Goal: Information Seeking & Learning: Learn about a topic

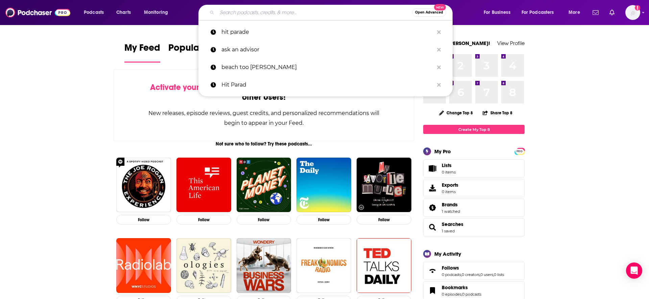
click at [355, 16] on input "Search podcasts, credits, & more..." at bounding box center [314, 12] width 195 height 11
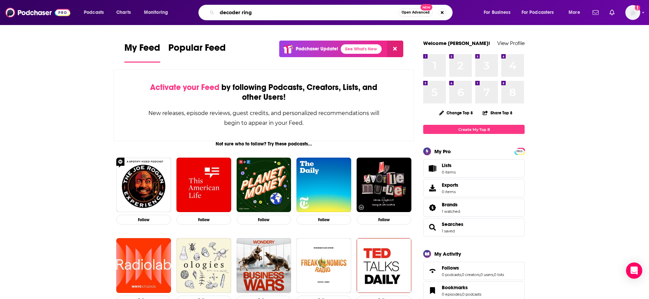
type input "decoder ring"
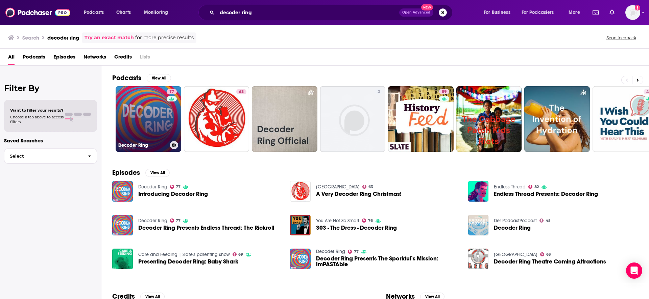
click at [162, 123] on link "77 Decoder Ring" at bounding box center [149, 119] width 66 height 66
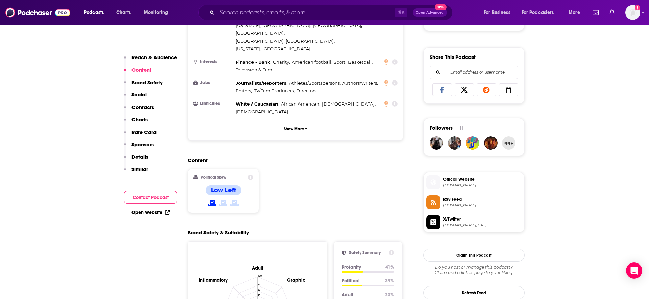
scroll to position [402, 0]
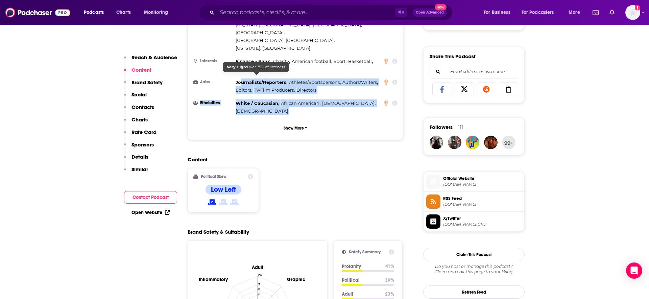
drag, startPoint x: 241, startPoint y: 60, endPoint x: 239, endPoint y: 107, distance: 47.4
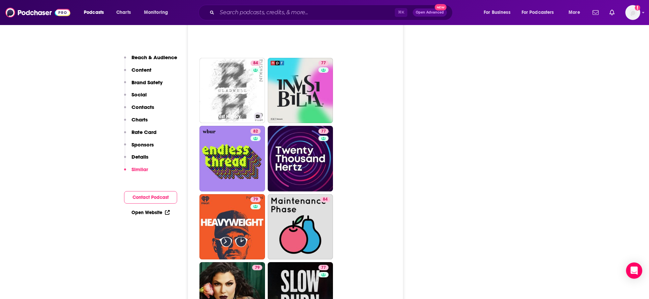
scroll to position [1919, 0]
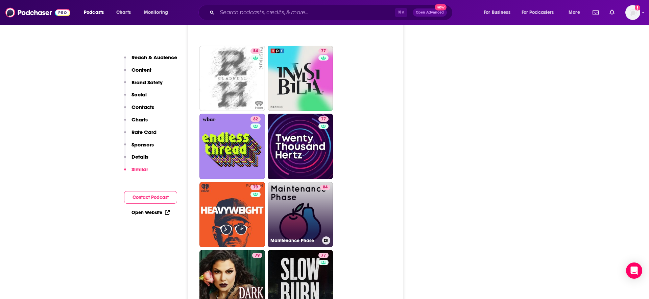
click at [300, 182] on link "84 Maintenance Phase" at bounding box center [301, 215] width 66 height 66
type input "[URL][DOMAIN_NAME]"
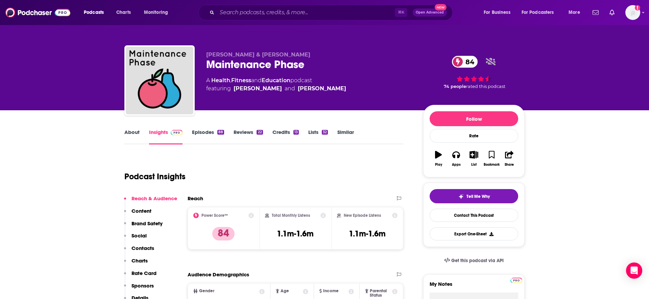
click at [127, 133] on link "About" at bounding box center [131, 137] width 15 height 16
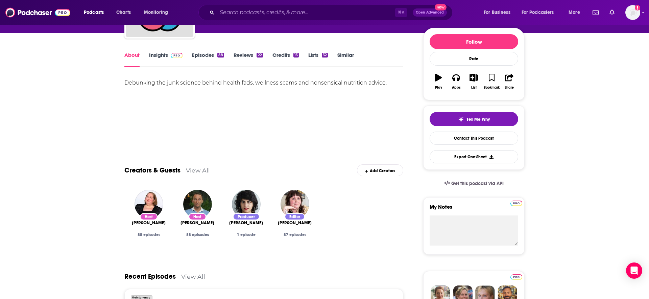
scroll to position [87, 0]
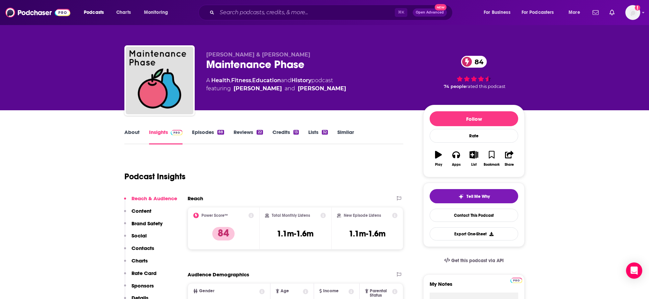
type input "[URL][DOMAIN_NAME]"
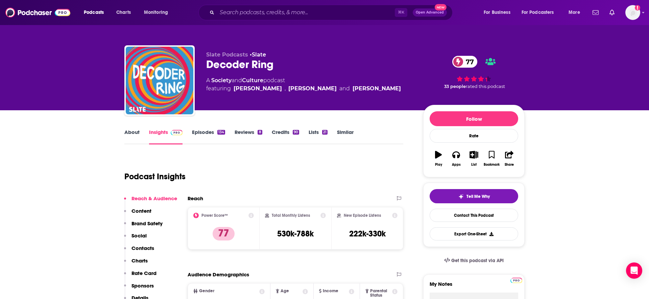
click at [212, 134] on link "Episodes 134" at bounding box center [208, 137] width 33 height 16
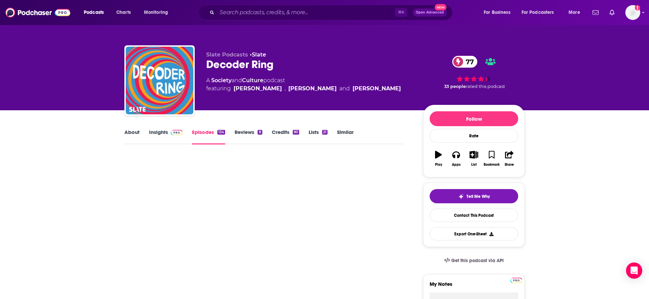
click at [132, 138] on link "About" at bounding box center [131, 137] width 15 height 16
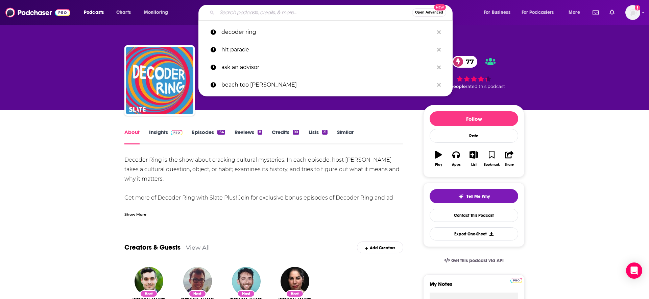
click at [260, 15] on input "Search podcasts, credits, & more..." at bounding box center [314, 12] width 195 height 11
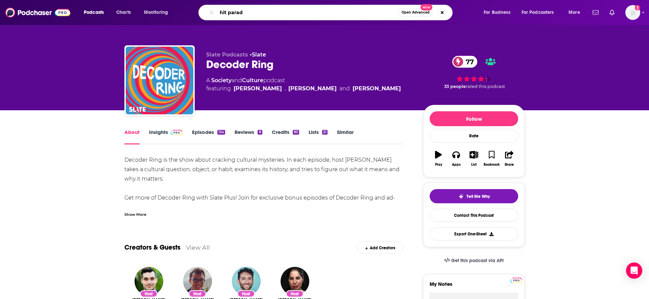
type input "hit parade"
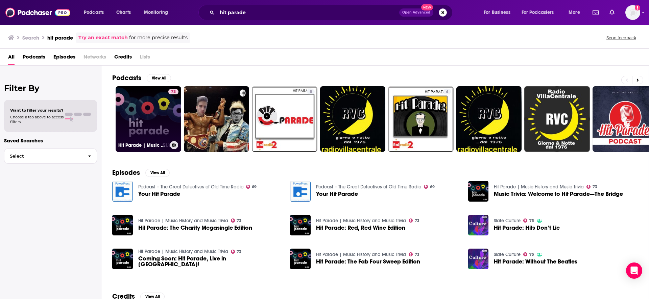
click at [154, 144] on h3 "Hit Parade | Music History and Music Trivia" at bounding box center [142, 145] width 49 height 6
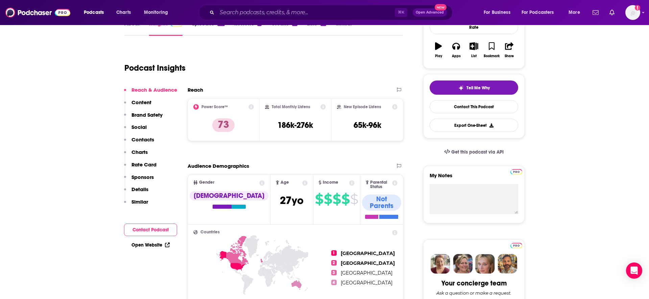
scroll to position [66, 0]
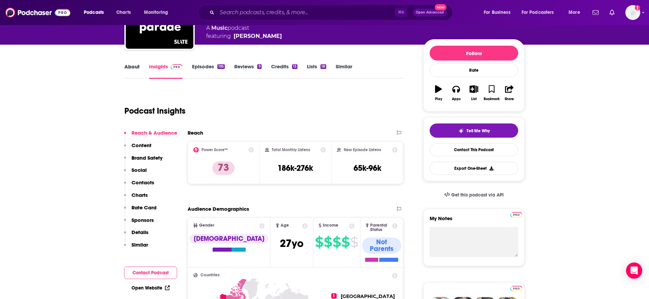
click at [143, 73] on div "About" at bounding box center [136, 71] width 25 height 16
click at [132, 72] on link "About" at bounding box center [131, 71] width 15 height 16
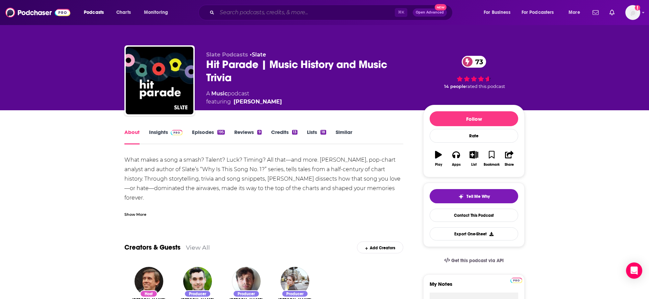
click at [220, 17] on input "Search podcasts, credits, & more..." at bounding box center [306, 12] width 178 height 11
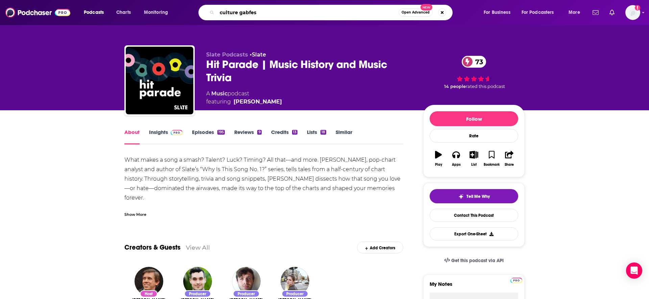
type input "culture gabfest"
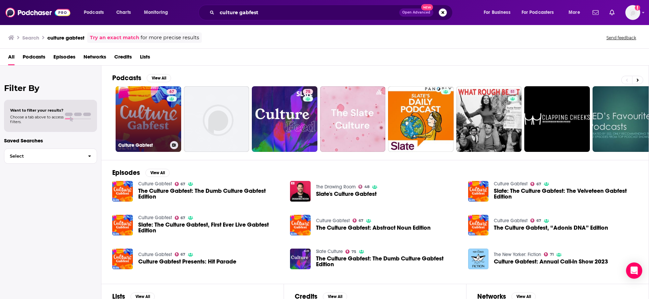
click at [171, 125] on div "67" at bounding box center [173, 115] width 12 height 52
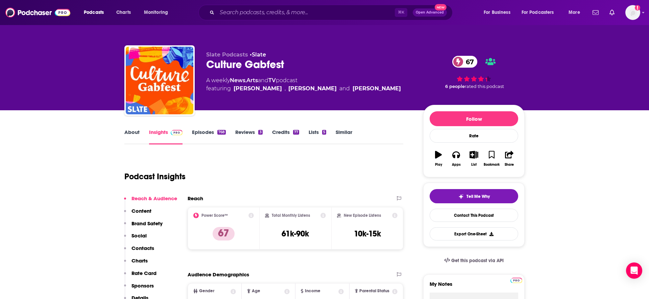
click at [129, 138] on link "About" at bounding box center [131, 137] width 15 height 16
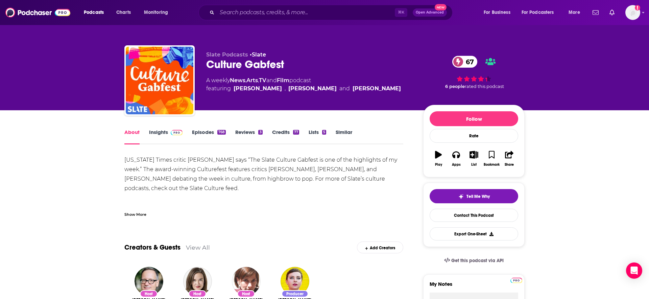
click at [193, 134] on link "Episodes 768" at bounding box center [209, 137] width 34 height 16
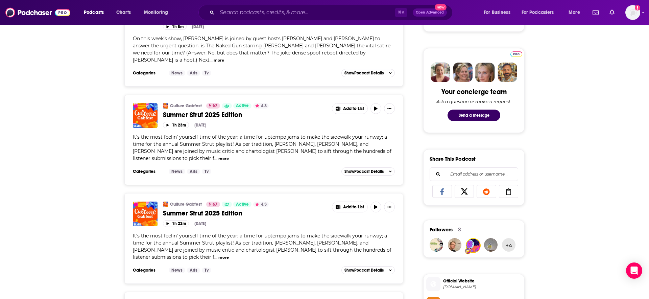
scroll to position [301, 0]
